Goal: Task Accomplishment & Management: Manage account settings

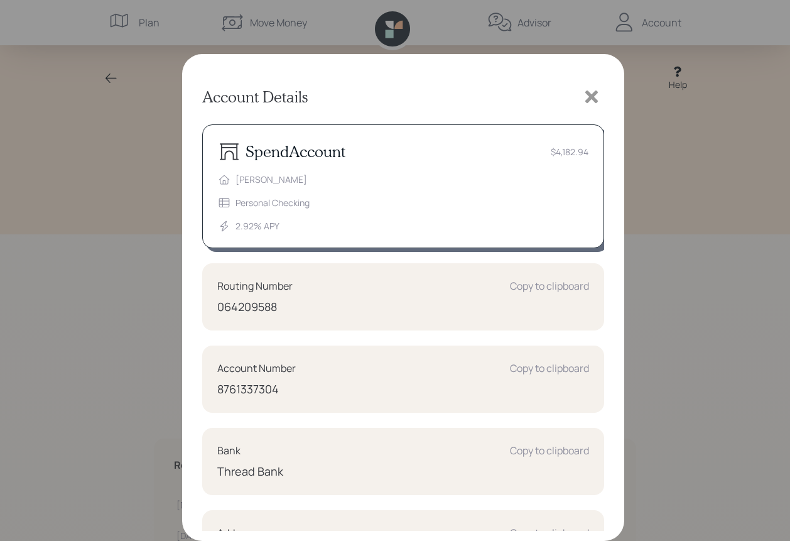
click at [596, 97] on icon at bounding box center [591, 96] width 19 height 19
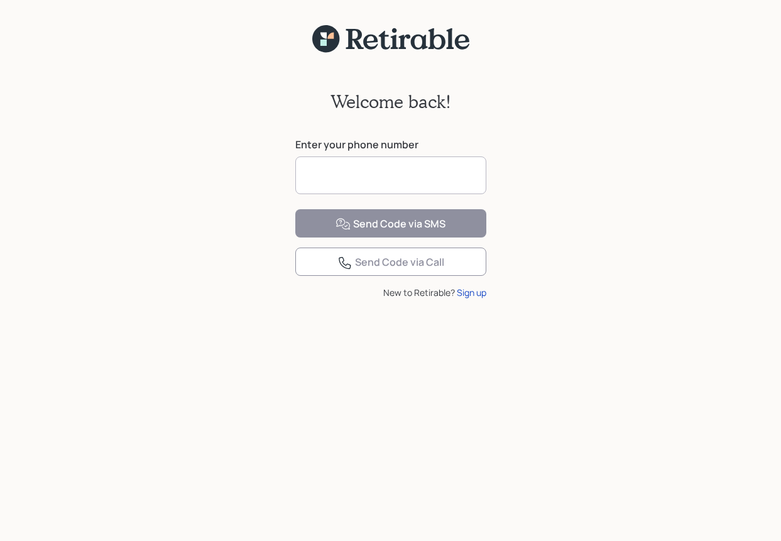
click at [314, 177] on input at bounding box center [390, 175] width 191 height 38
type input "**********"
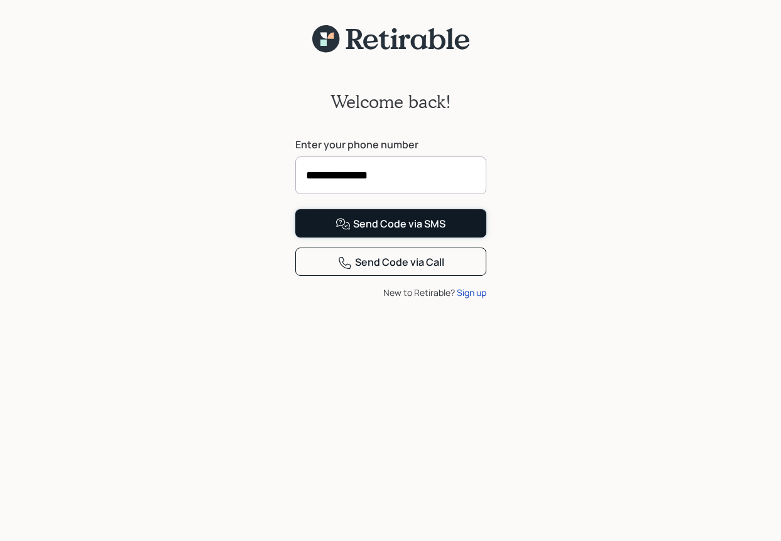
click at [365, 232] on div "Send Code via SMS" at bounding box center [390, 224] width 110 height 15
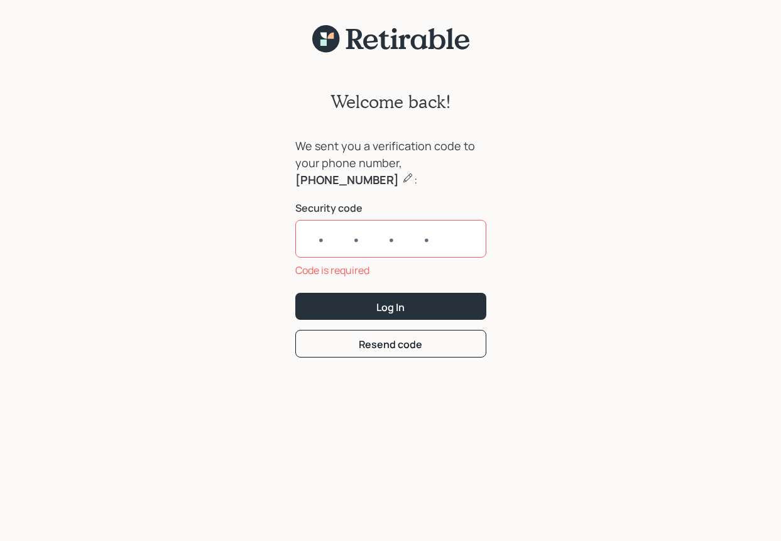
click at [315, 239] on input "text" at bounding box center [390, 239] width 191 height 38
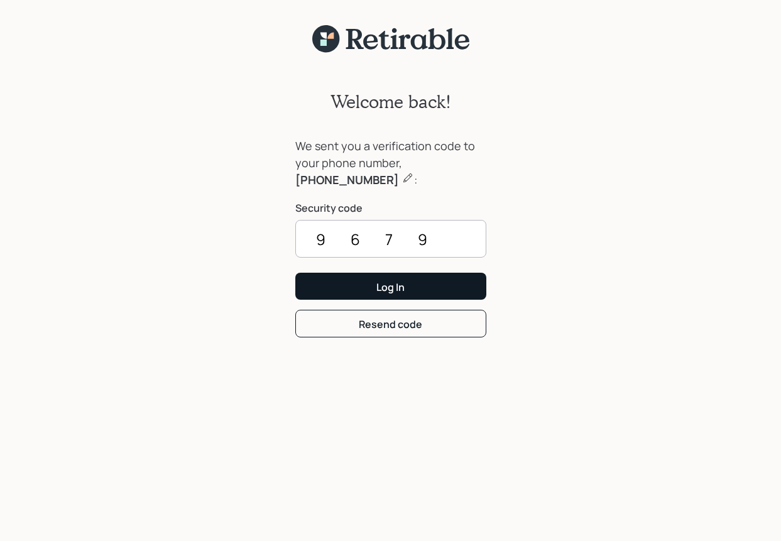
type input "9679"
click at [361, 293] on button "Log In" at bounding box center [390, 286] width 191 height 27
